Goal: Information Seeking & Learning: Learn about a topic

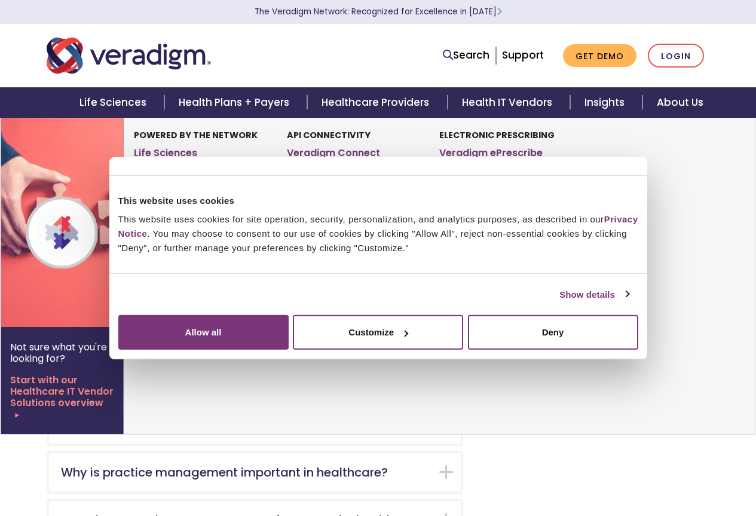
scroll to position [179, 0]
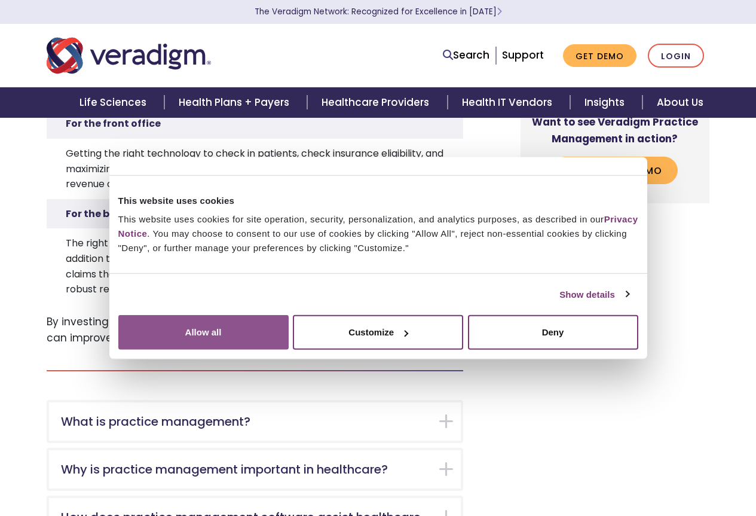
click at [289, 349] on button "Allow all" at bounding box center [203, 332] width 170 height 35
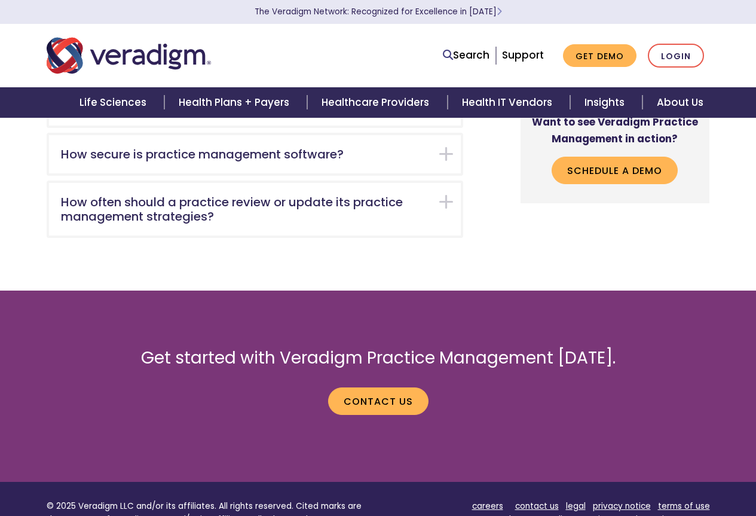
scroll to position [883, 0]
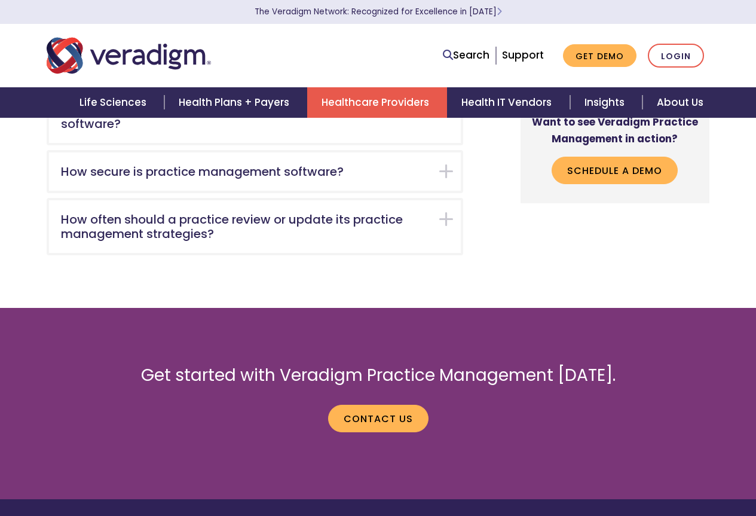
click at [392, 98] on link "Healthcare Providers" at bounding box center [377, 102] width 140 height 30
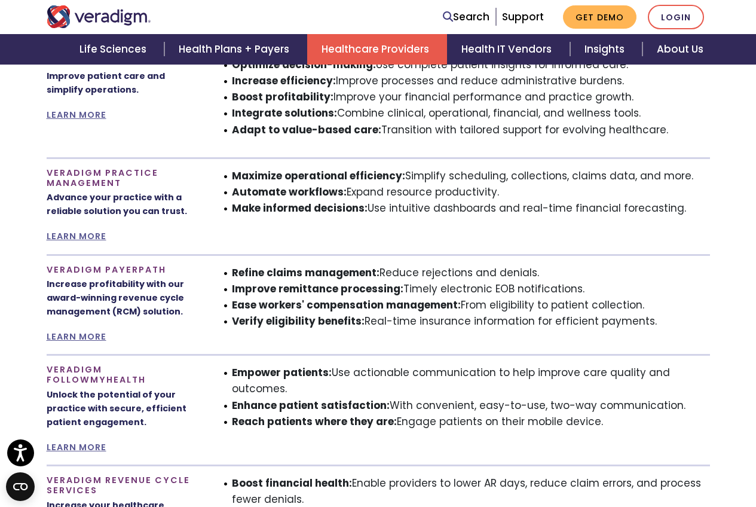
scroll to position [717, 0]
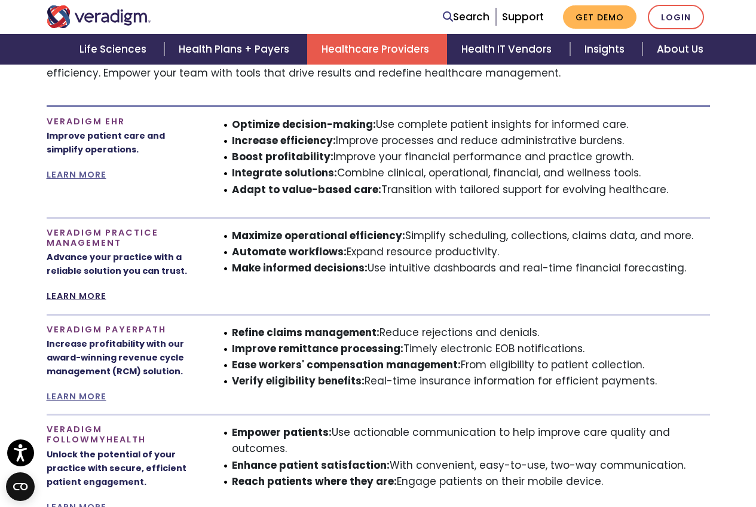
click at [71, 290] on link "LEARN MORE" at bounding box center [77, 296] width 60 height 12
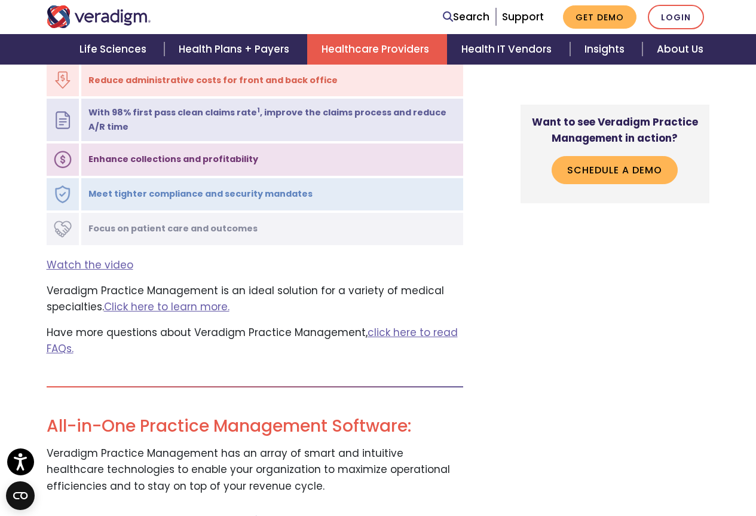
scroll to position [1434, 0]
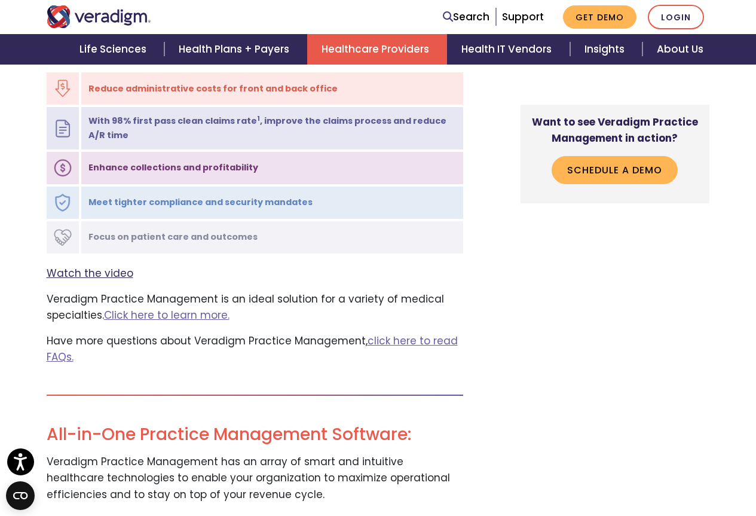
click at [93, 266] on link "Watch the video" at bounding box center [90, 273] width 87 height 14
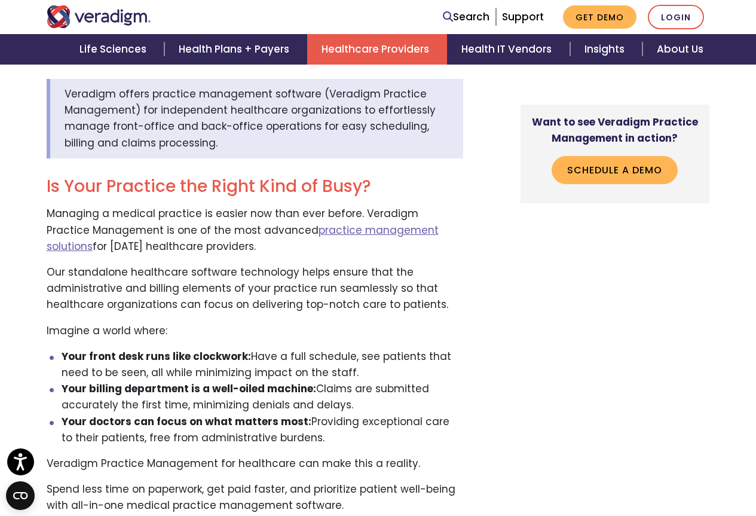
scroll to position [358, 0]
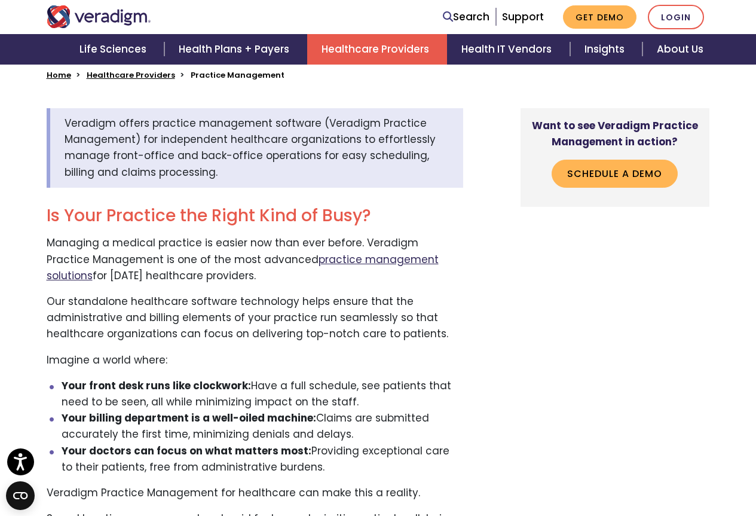
click at [370, 252] on link "practice management solutions" at bounding box center [243, 267] width 392 height 30
